Goal: Find specific page/section: Find specific page/section

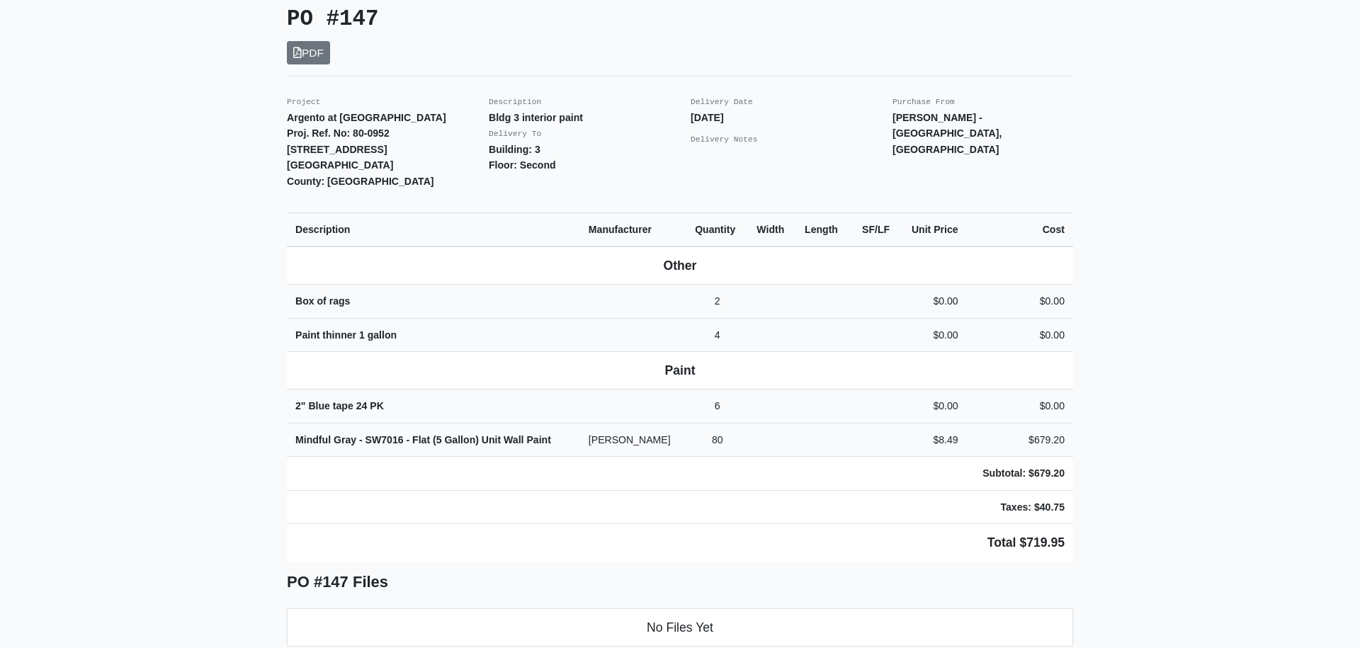
scroll to position [333, 0]
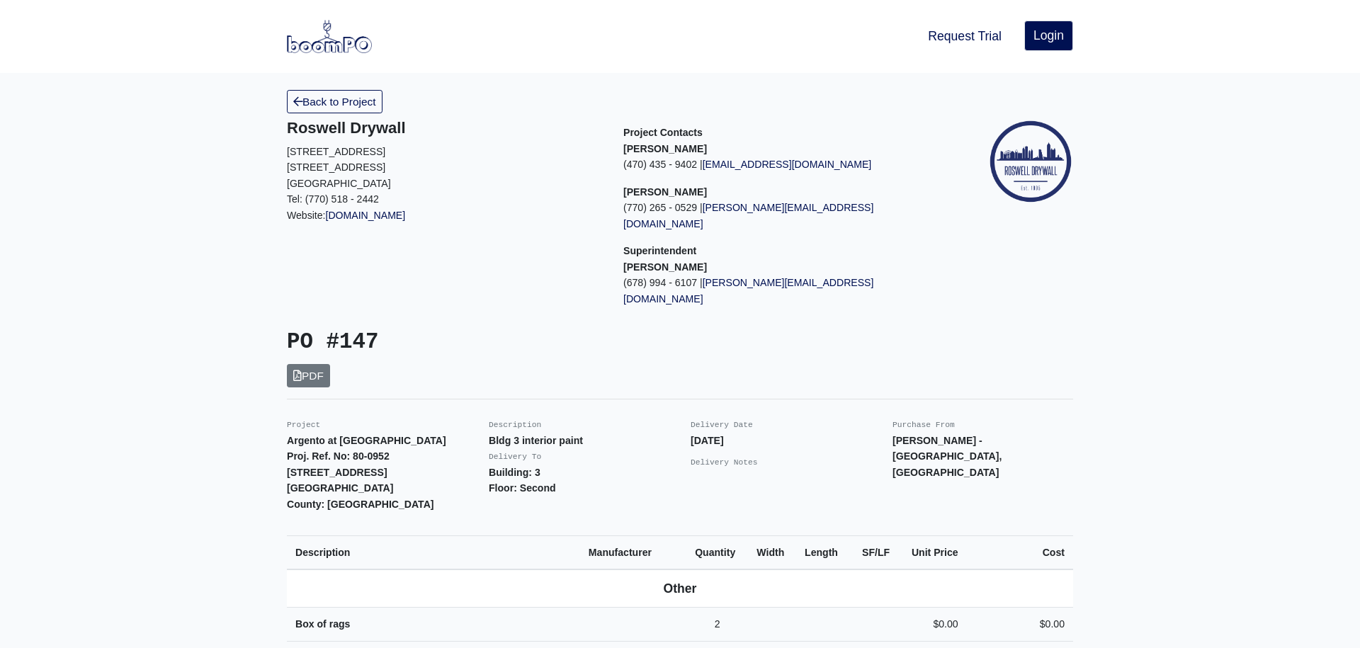
scroll to position [402, 0]
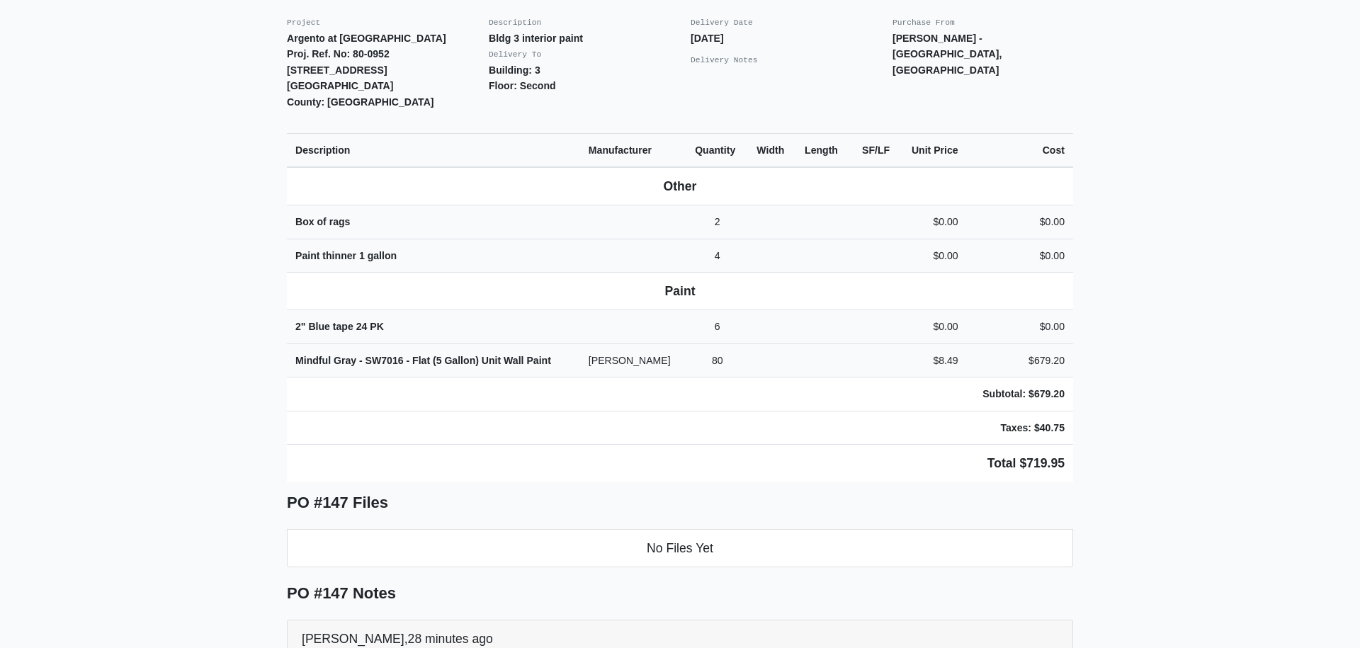
click at [1310, 396] on main "Back to Project Roswell Drywall [STREET_ADDRESS] Tel: (770) 518 - 2442 Website:…" at bounding box center [680, 282] width 1360 height 1223
click at [1278, 384] on main "Back to Project Roswell Drywall [STREET_ADDRESS] Tel: (770) 518 - 2442 Website:…" at bounding box center [680, 282] width 1360 height 1223
click at [1032, 603] on h5 "PO #147 Notes" at bounding box center [680, 593] width 786 height 18
click at [1126, 359] on main "Back to Project Roswell Drywall [STREET_ADDRESS] Tel: (770) 518 - 2442 Website:…" at bounding box center [680, 282] width 1360 height 1223
click at [1237, 270] on main "Back to Project Roswell Drywall [STREET_ADDRESS] Tel: (770) 518 - 2442 Website:…" at bounding box center [680, 282] width 1360 height 1223
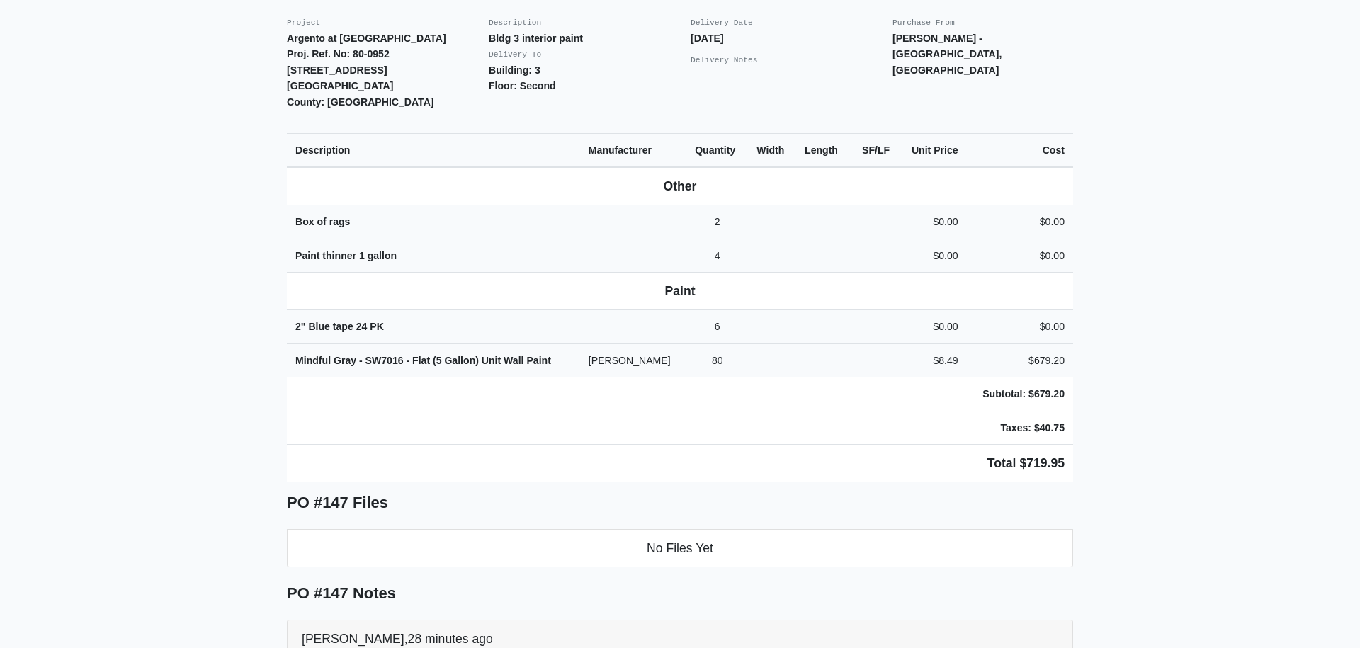
click at [1202, 175] on main "Back to Project Roswell Drywall [STREET_ADDRESS] Tel: (770) 518 - 2442 Website:…" at bounding box center [680, 282] width 1360 height 1223
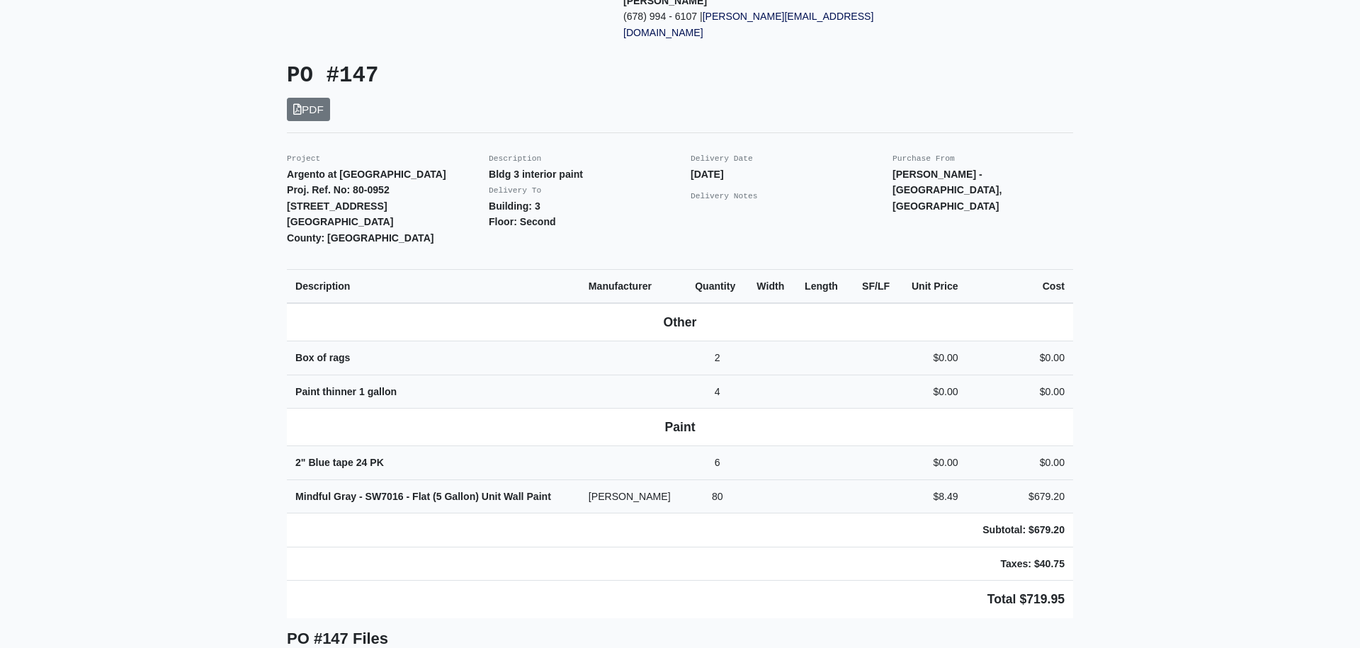
scroll to position [241, 0]
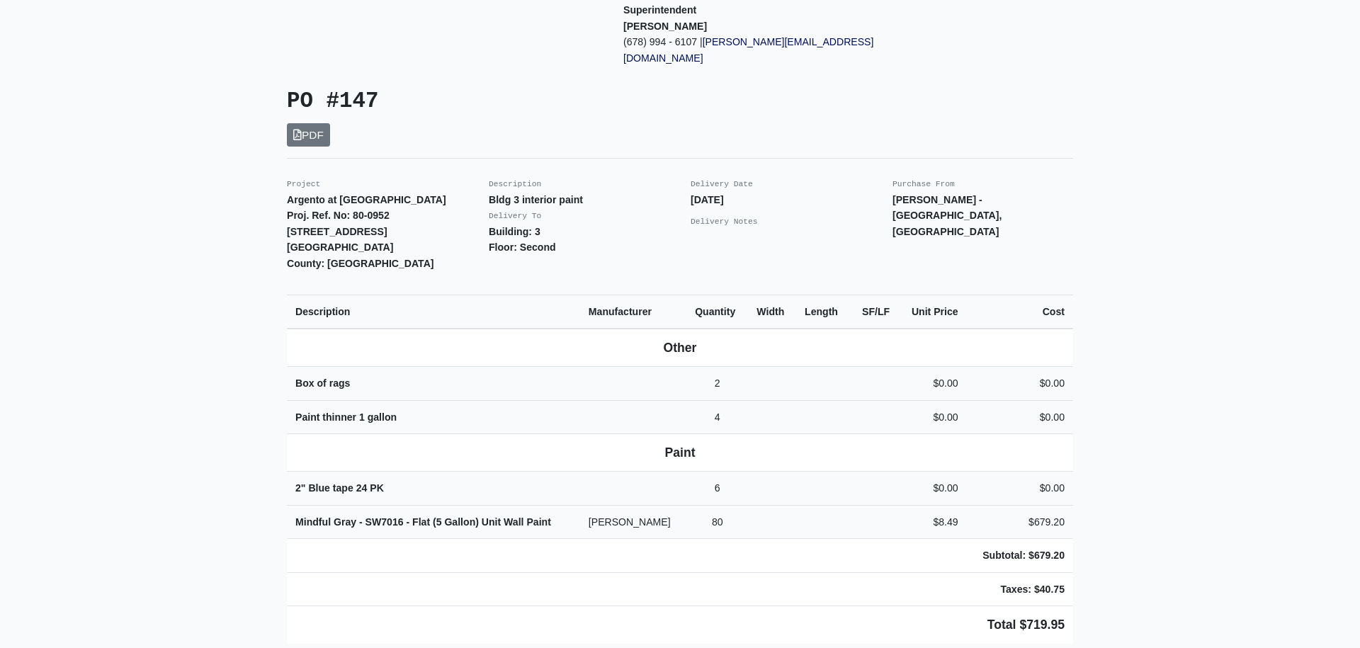
drag, startPoint x: 316, startPoint y: 269, endPoint x: 201, endPoint y: 273, distance: 114.8
click at [1127, 262] on main "Back to Project Roswell Drywall [STREET_ADDRESS] Tel: (770) 518 - 2442 Website:…" at bounding box center [680, 443] width 1360 height 1223
click at [1030, 241] on div "Purchase From [PERSON_NAME][GEOGRAPHIC_DATA] - [GEOGRAPHIC_DATA], [GEOGRAPHIC_D…" at bounding box center [983, 224] width 202 height 96
click at [1071, 265] on div "Back to Project Roswell Drywall [STREET_ADDRESS] Tel: (770) 518 - 2442 Website:…" at bounding box center [679, 443] width 807 height 1189
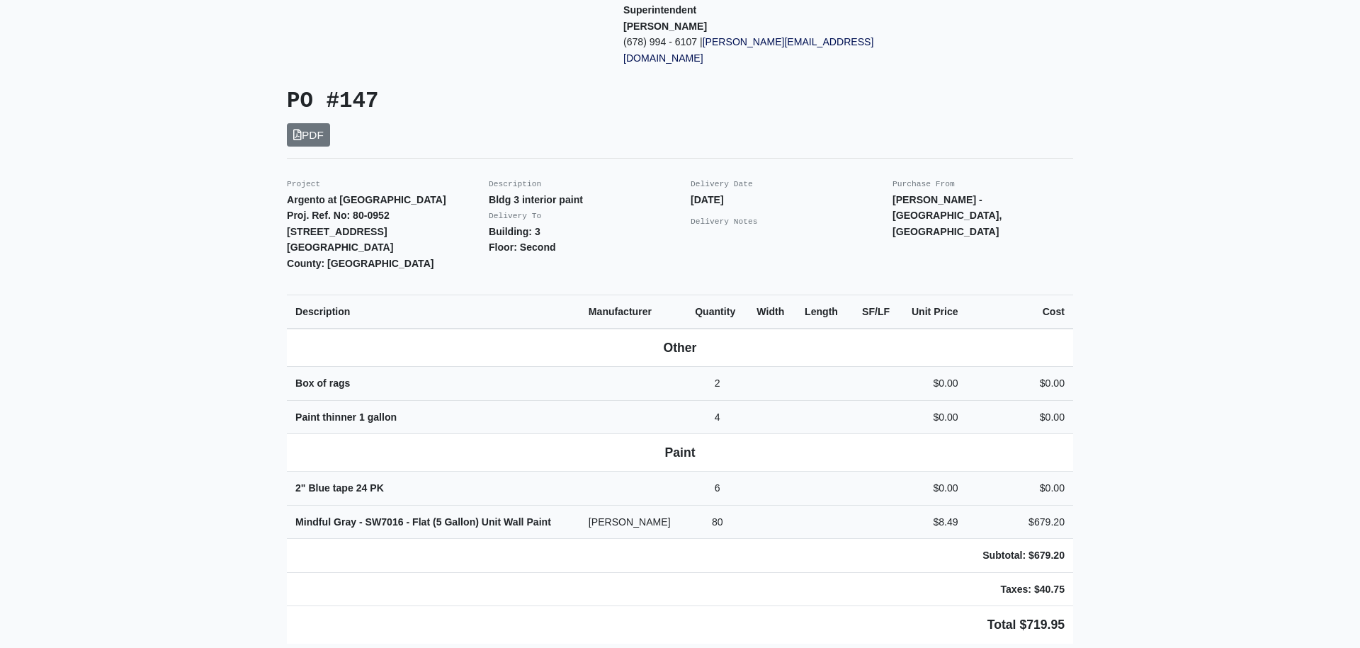
click at [1271, 378] on main "Back to Project Roswell Drywall [STREET_ADDRESS] Tel: (770) 518 - 2442 Website:…" at bounding box center [680, 443] width 1360 height 1223
click at [991, 297] on th "Cost" at bounding box center [1020, 312] width 106 height 34
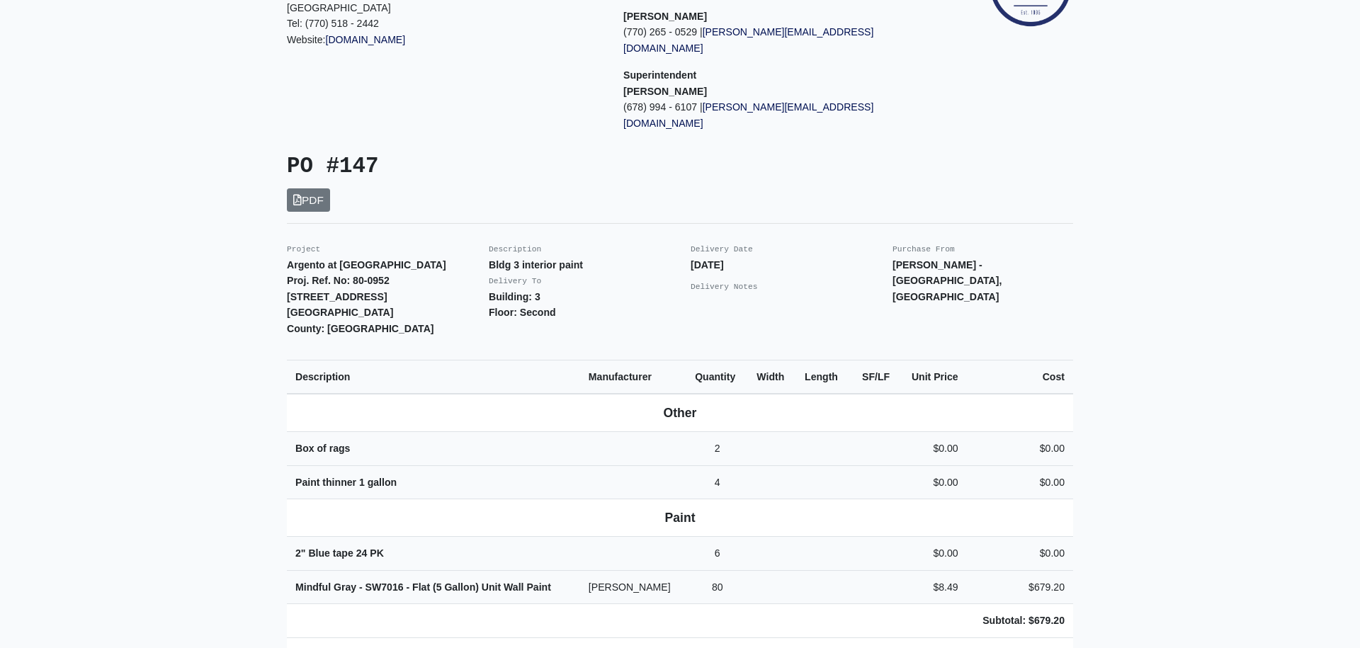
scroll to position [0, 0]
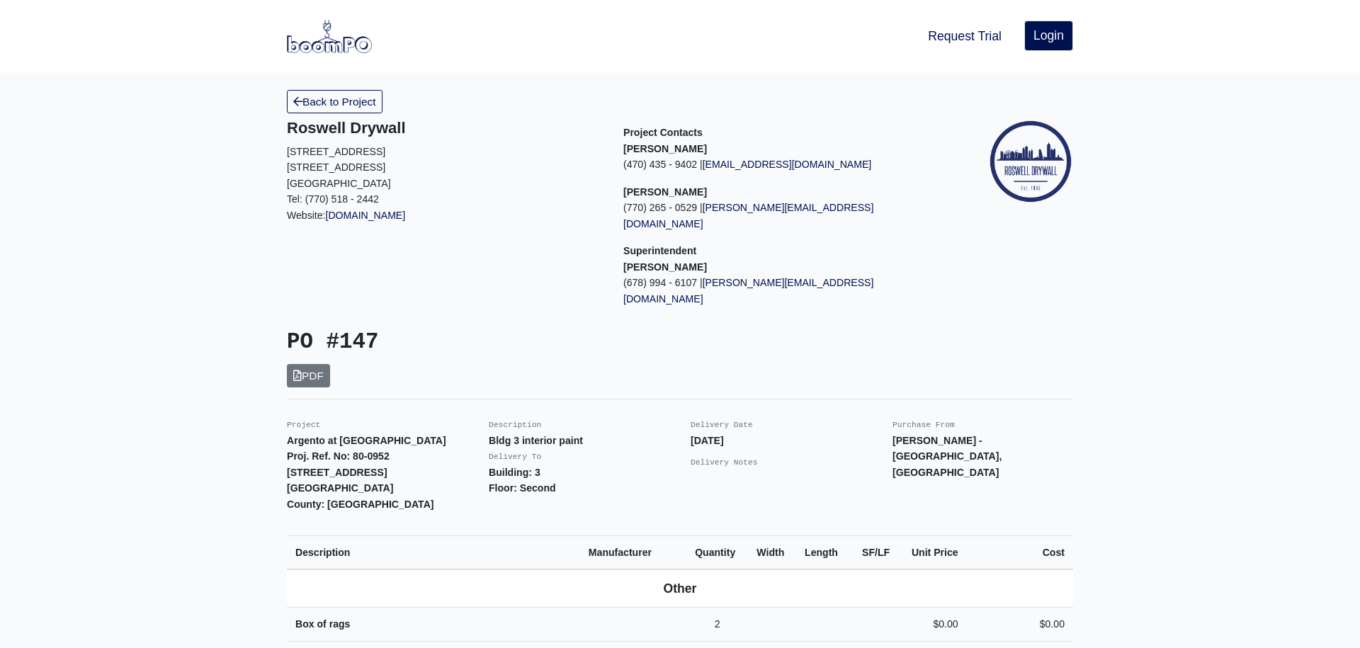
click at [1052, 351] on div "PO #147 PDF" at bounding box center [679, 358] width 807 height 58
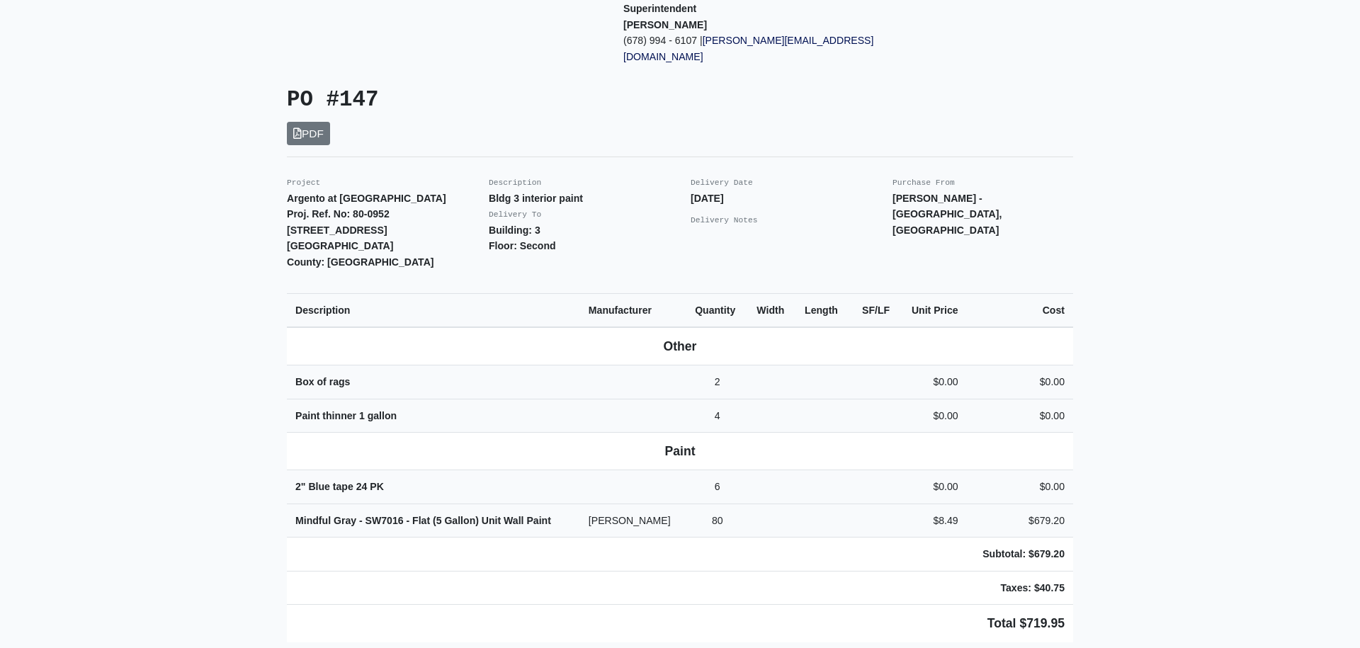
click at [1018, 387] on td "$0.00" at bounding box center [1020, 382] width 106 height 34
click at [1138, 412] on main "Back to Project Roswell Drywall [STREET_ADDRESS] Tel: (770) 518 - 2442 Website:…" at bounding box center [680, 442] width 1360 height 1223
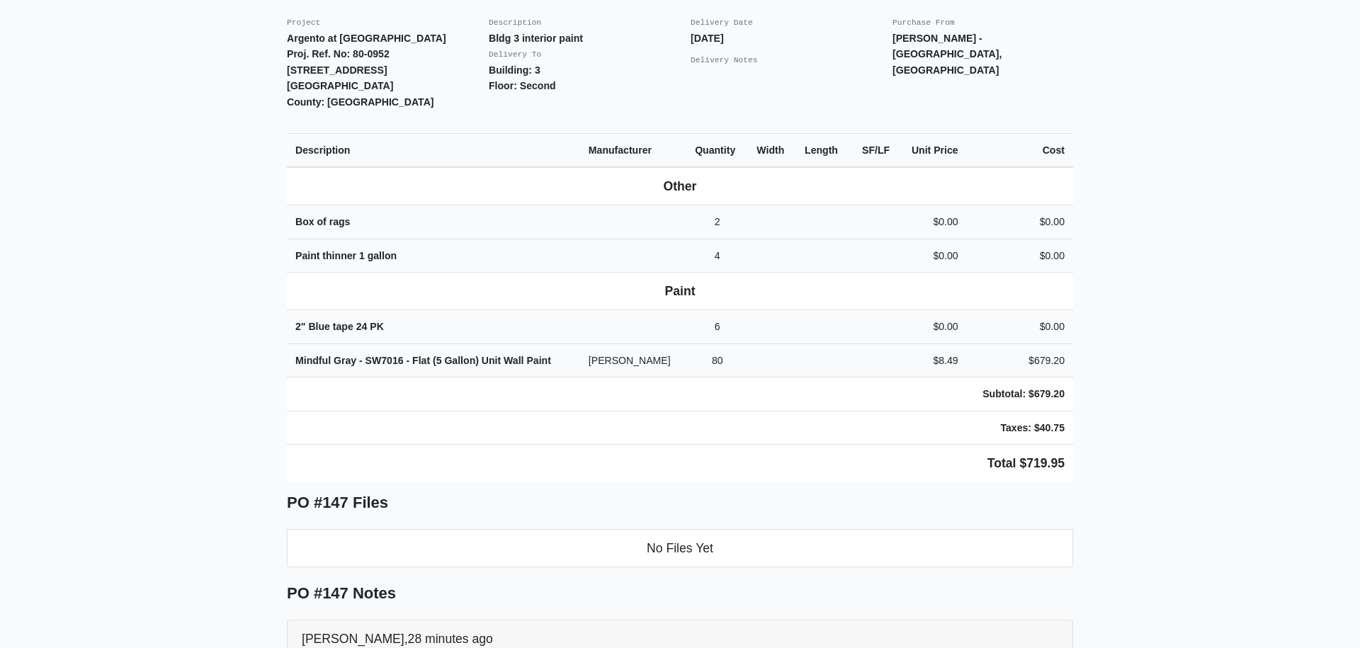
scroll to position [404, 0]
click at [996, 227] on td "$0.00" at bounding box center [1020, 221] width 106 height 34
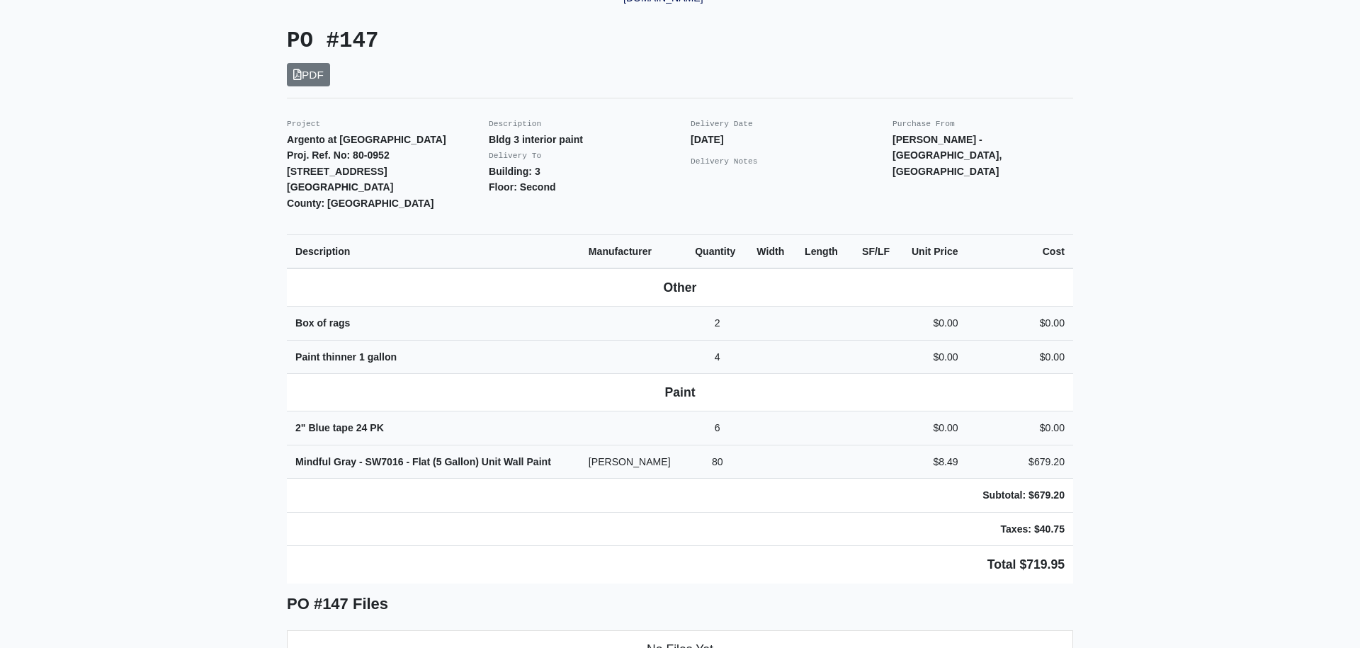
scroll to position [242, 0]
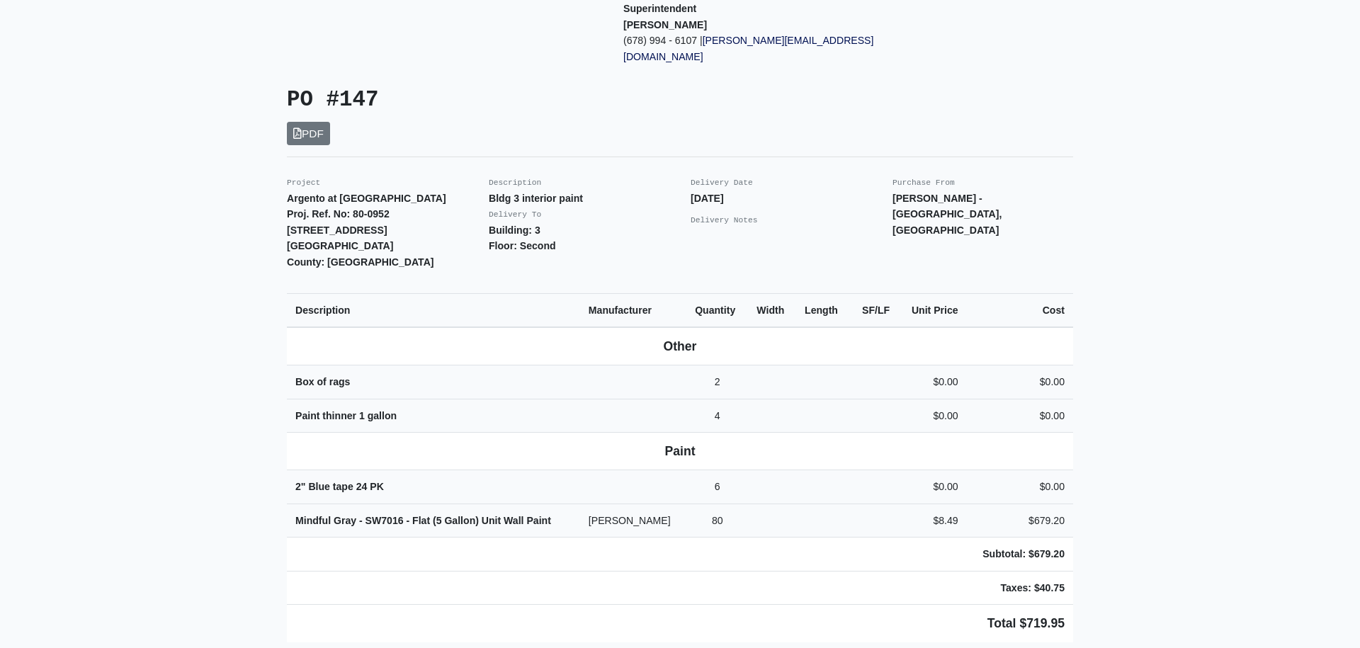
click at [1183, 246] on main "Back to Project Roswell Drywall [STREET_ADDRESS] Tel: (770) 518 - 2442 Website:…" at bounding box center [680, 442] width 1360 height 1223
